Goal: Information Seeking & Learning: Learn about a topic

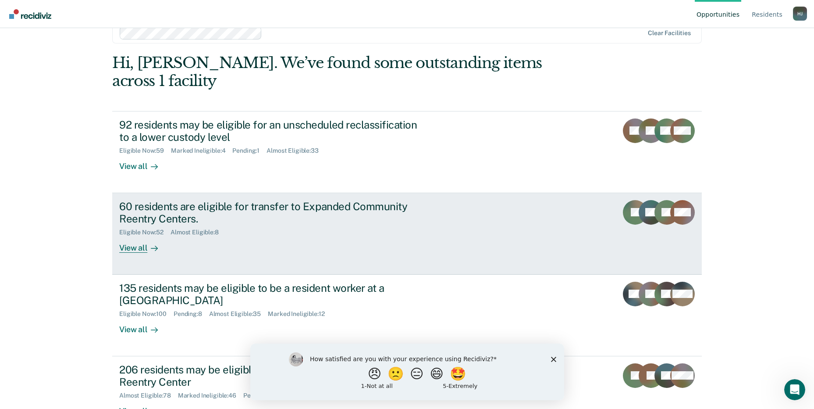
scroll to position [31, 0]
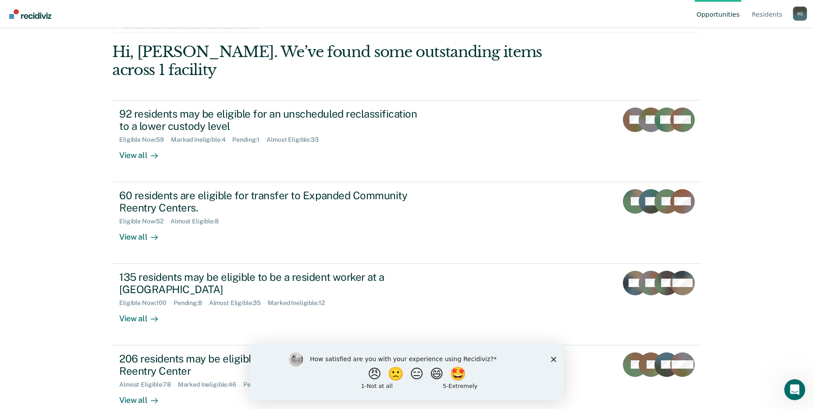
click at [553, 357] on icon "Close survey" at bounding box center [553, 358] width 5 height 5
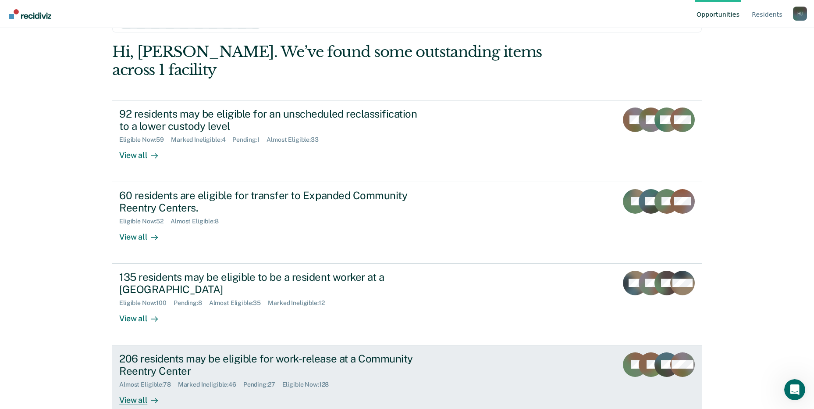
click at [190, 352] on div "206 residents may be eligible for work-release at a Community Reentry Center" at bounding box center [273, 364] width 308 height 25
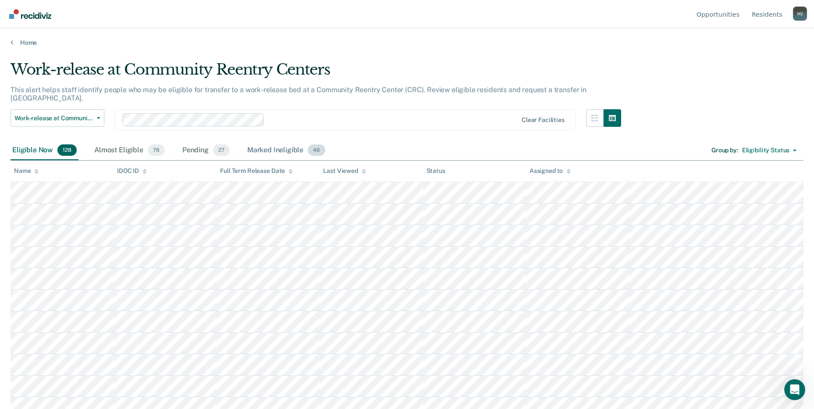
click at [281, 141] on div "Marked Ineligible 46" at bounding box center [286, 150] width 82 height 19
